Goal: Transaction & Acquisition: Purchase product/service

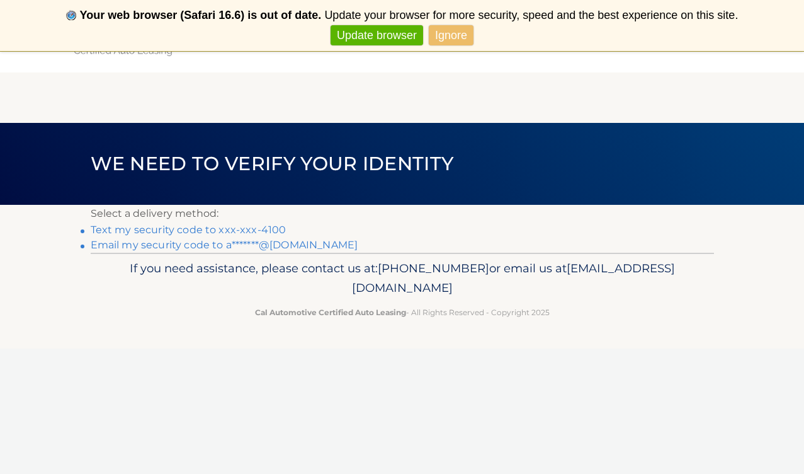
click at [205, 227] on link "Text my security code to xxx-xxx-4100" at bounding box center [189, 230] width 196 height 12
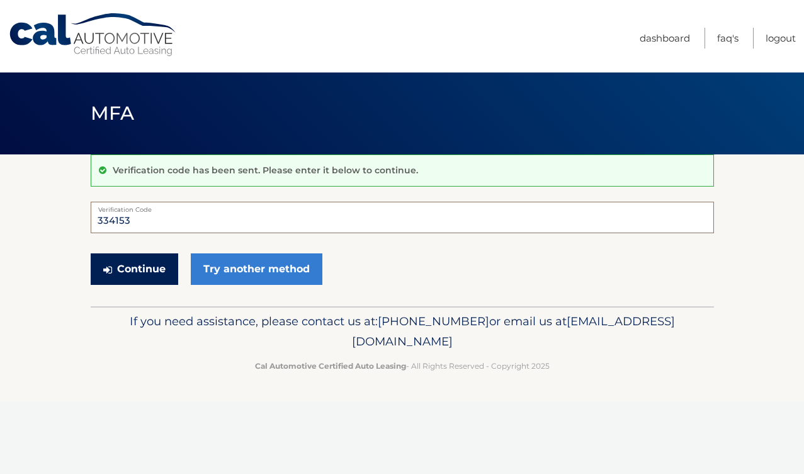
type input "334153"
click at [163, 271] on button "Continue" at bounding box center [135, 268] width 88 height 31
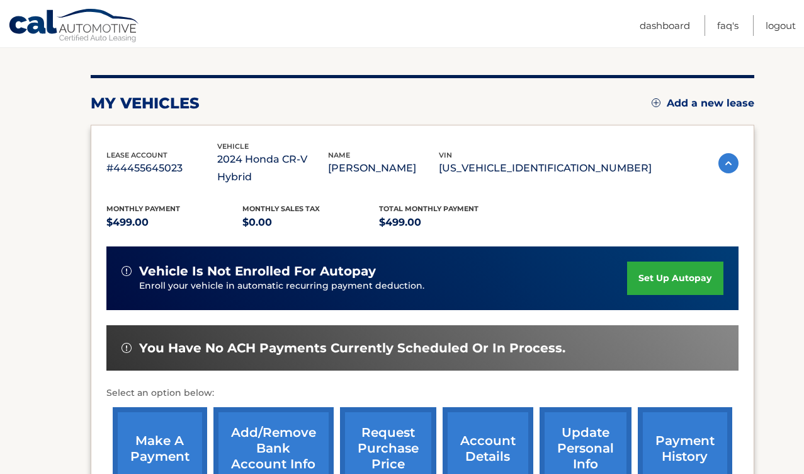
scroll to position [160, 0]
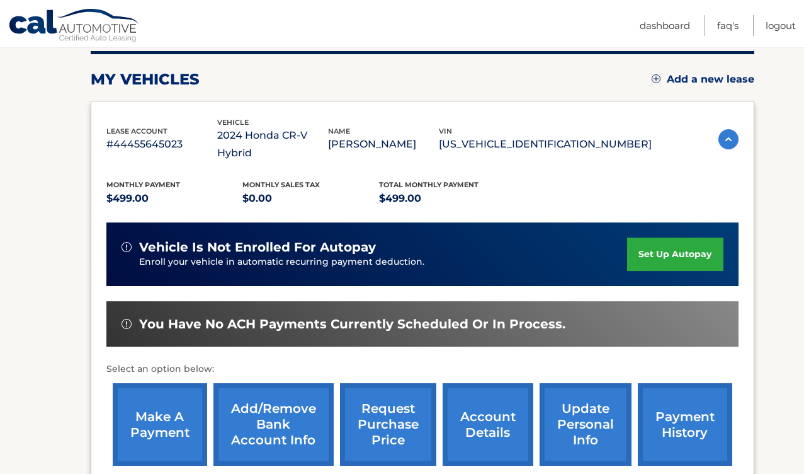
click at [183, 392] on link "make a payment" at bounding box center [160, 424] width 94 height 83
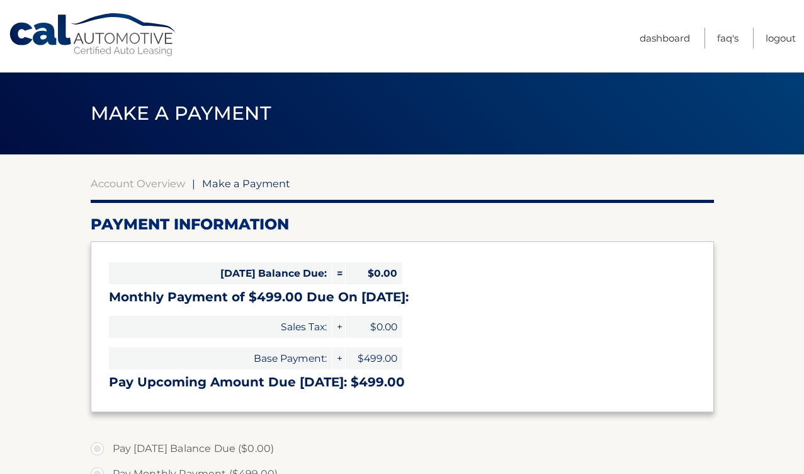
select select "ZDhkZDUxNzAtNTJiMi00ZmU3LWFkMzItYTExMWIwMjY2YzMy"
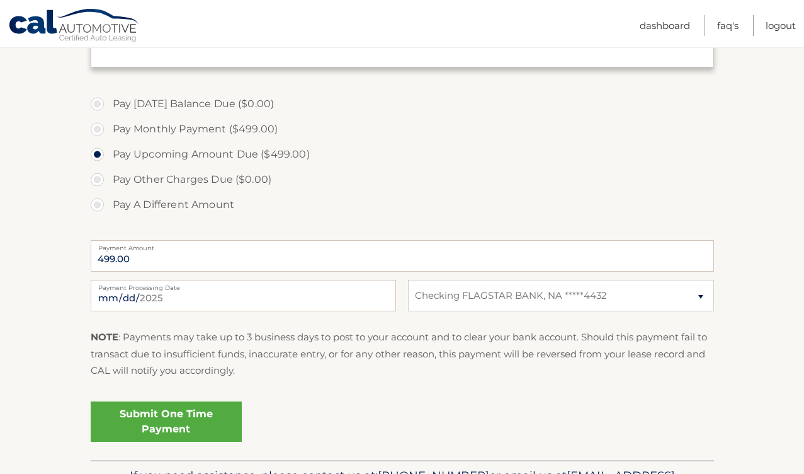
scroll to position [352, 0]
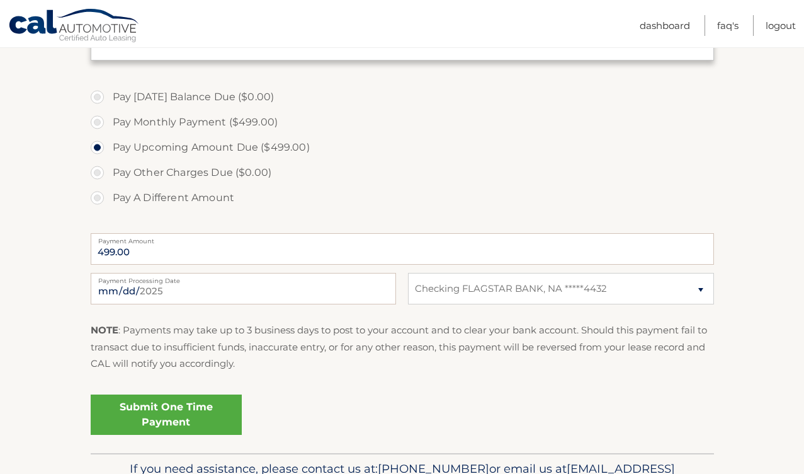
click at [171, 417] on link "Submit One Time Payment" at bounding box center [166, 414] width 151 height 40
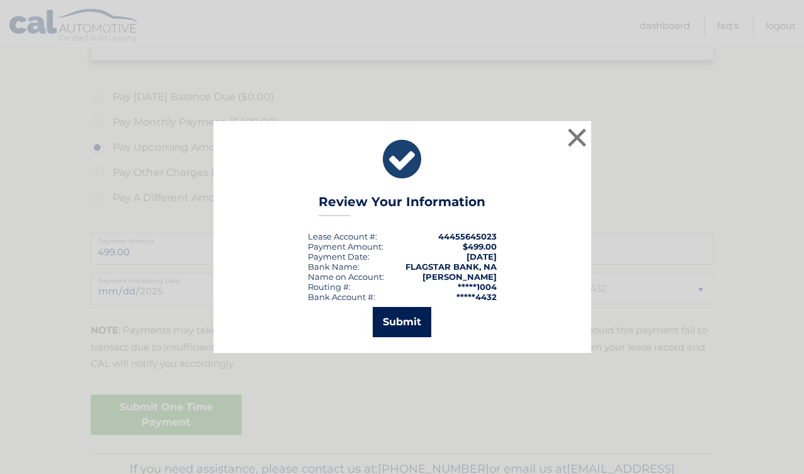
click at [400, 318] on button "Submit" at bounding box center [402, 322] width 59 height 30
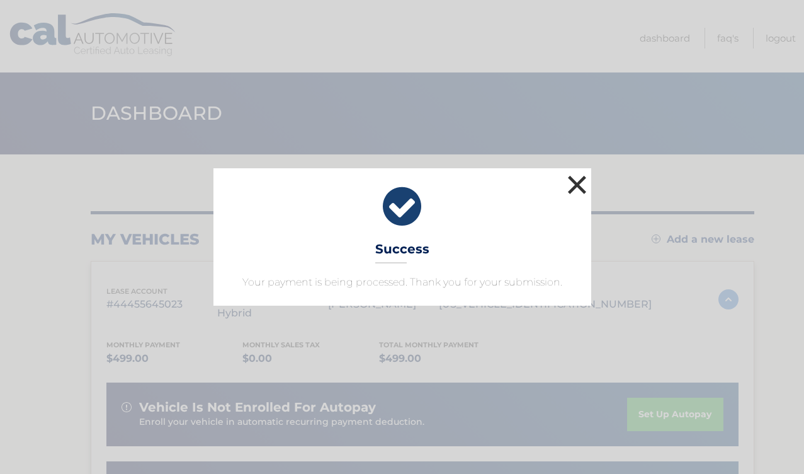
click at [574, 190] on button "×" at bounding box center [577, 184] width 25 height 25
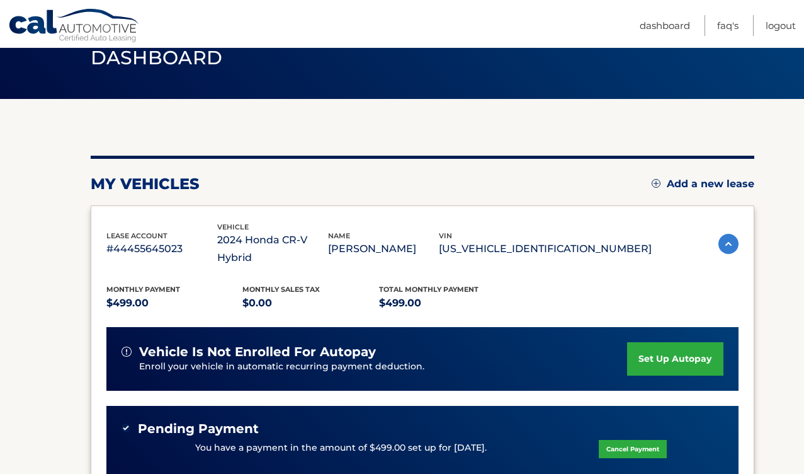
scroll to position [56, 0]
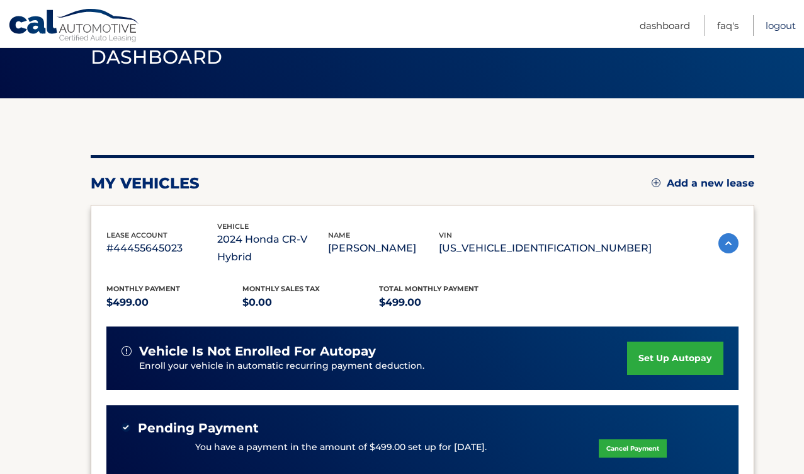
click at [781, 30] on link "Logout" at bounding box center [781, 25] width 30 height 21
